Goal: Find specific page/section: Find specific page/section

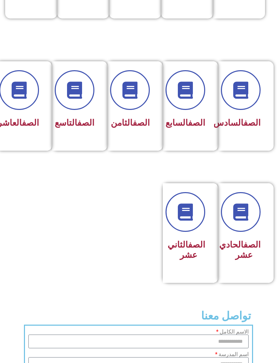
scroll to position [266, 0]
click at [77, 127] on link "الصف" at bounding box center [85, 123] width 17 height 10
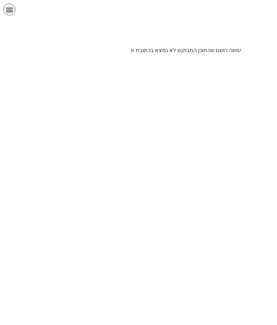
click at [5, 14] on div "الصفحة الرئيسية الصف الأول الصف الثاني الصف الثالث الصف الرابع الصف الخامس الصف…" at bounding box center [119, 10] width 232 height 15
click at [4, 13] on div "תפריט" at bounding box center [9, 9] width 12 height 12
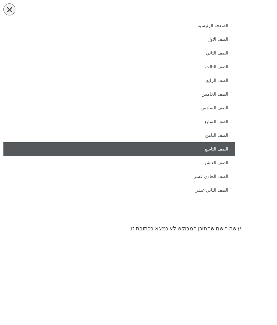
click at [216, 150] on link "الصف التاسع" at bounding box center [119, 149] width 232 height 14
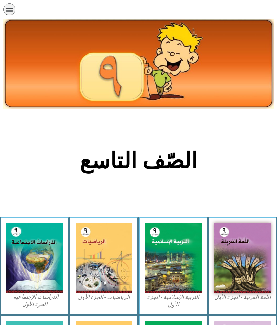
click at [247, 268] on img at bounding box center [242, 258] width 57 height 71
